Goal: Transaction & Acquisition: Purchase product/service

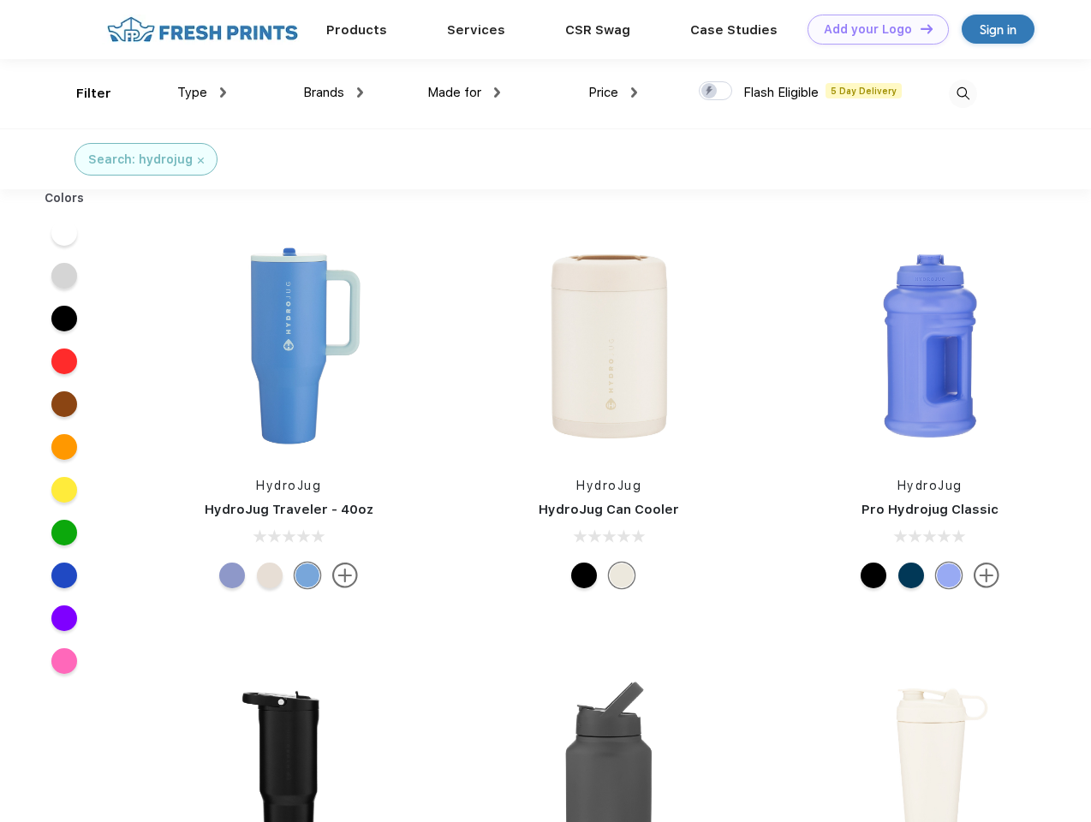
click at [871, 29] on link "Add your Logo Design Tool" at bounding box center [877, 30] width 141 height 30
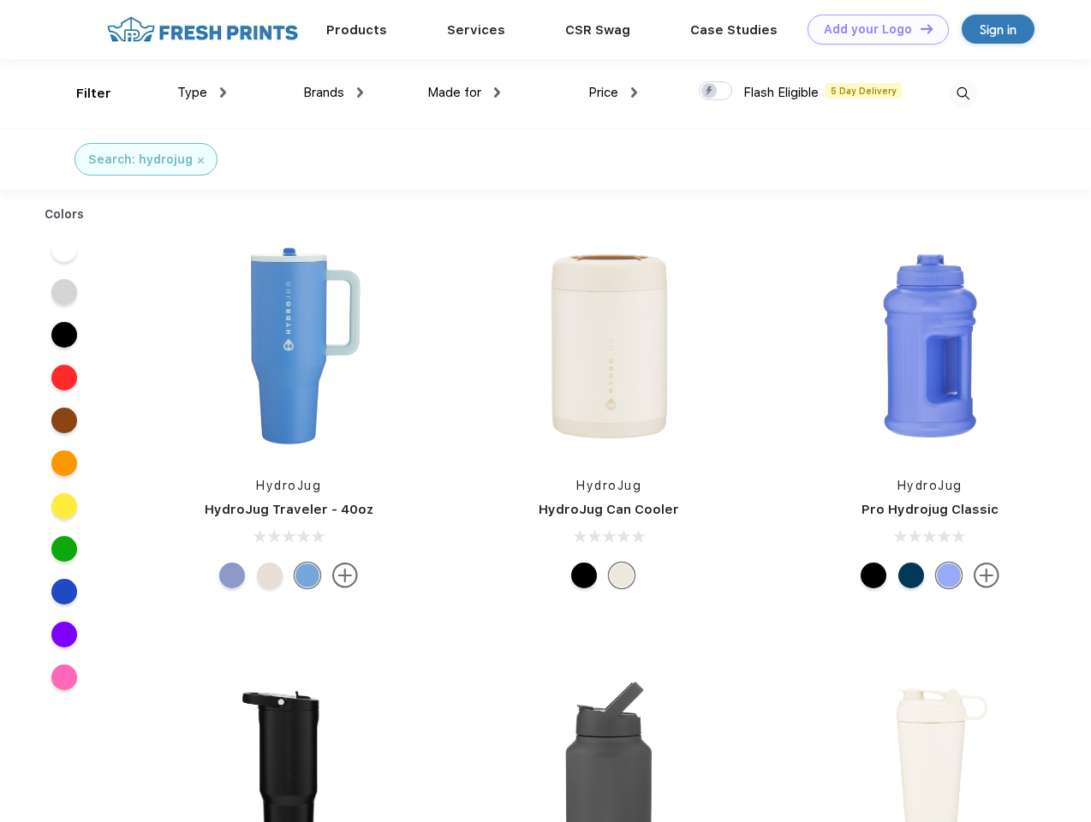
click at [0, 0] on div "Design Tool" at bounding box center [0, 0] width 0 height 0
click at [919, 28] on link "Add your Logo Design Tool" at bounding box center [877, 30] width 141 height 30
click at [82, 93] on div "Filter" at bounding box center [93, 94] width 35 height 20
click at [202, 92] on span "Type" at bounding box center [192, 92] width 30 height 15
click at [333, 92] on span "Brands" at bounding box center [323, 92] width 41 height 15
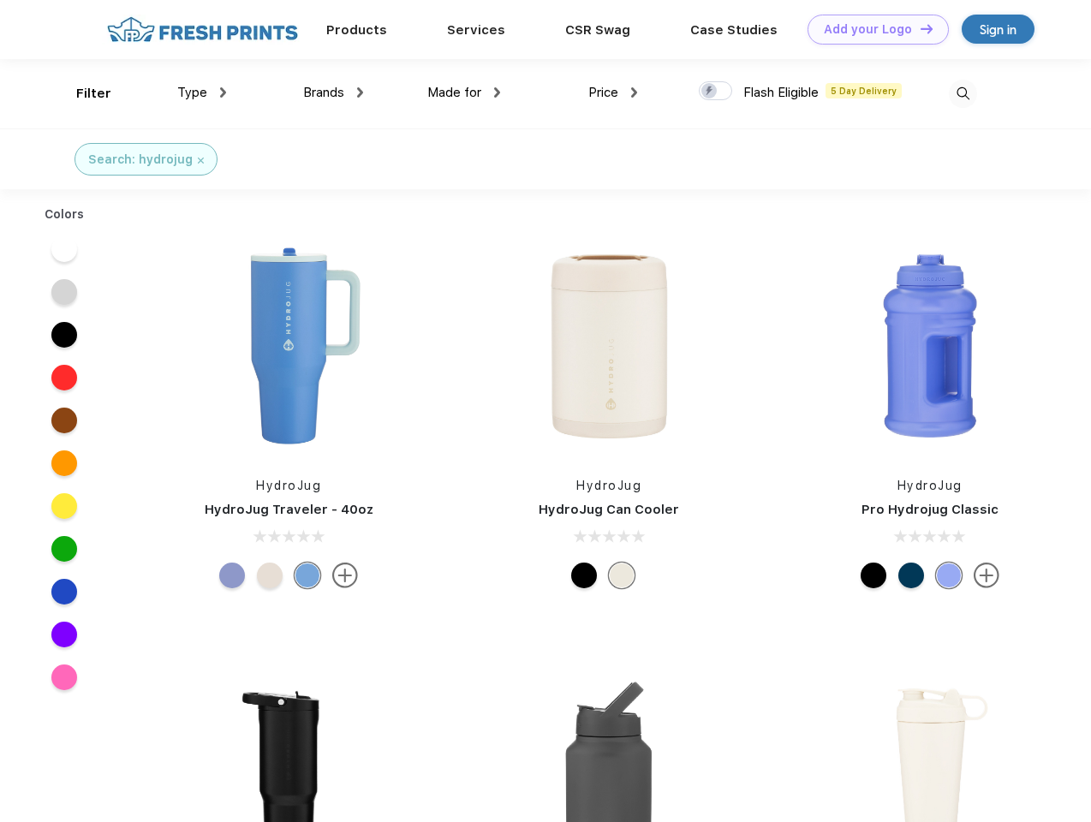
click at [464, 92] on span "Made for" at bounding box center [454, 92] width 54 height 15
click at [613, 92] on span "Price" at bounding box center [603, 92] width 30 height 15
click at [716, 92] on div at bounding box center [715, 90] width 33 height 19
click at [710, 92] on input "checkbox" at bounding box center [704, 85] width 11 height 11
click at [962, 93] on img at bounding box center [962, 94] width 28 height 28
